Goal: Task Accomplishment & Management: Manage account settings

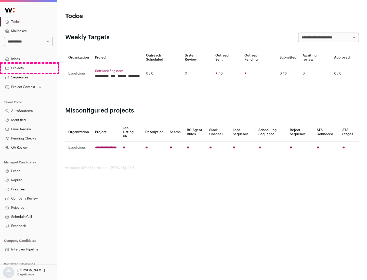
click at [28, 68] on link "Projects" at bounding box center [28, 68] width 57 height 9
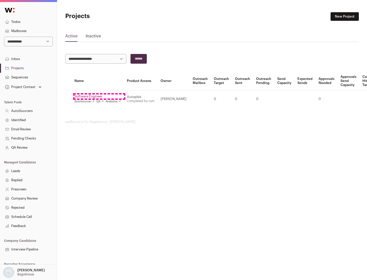
click at [99, 97] on link "Software Engineer" at bounding box center [97, 96] width 46 height 4
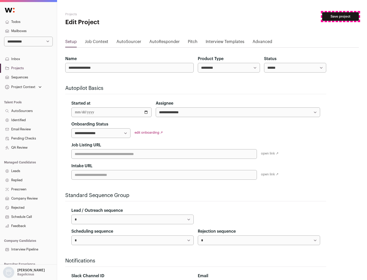
click at [340, 17] on button "Save project" at bounding box center [340, 16] width 37 height 9
